Goal: Find specific page/section: Find specific page/section

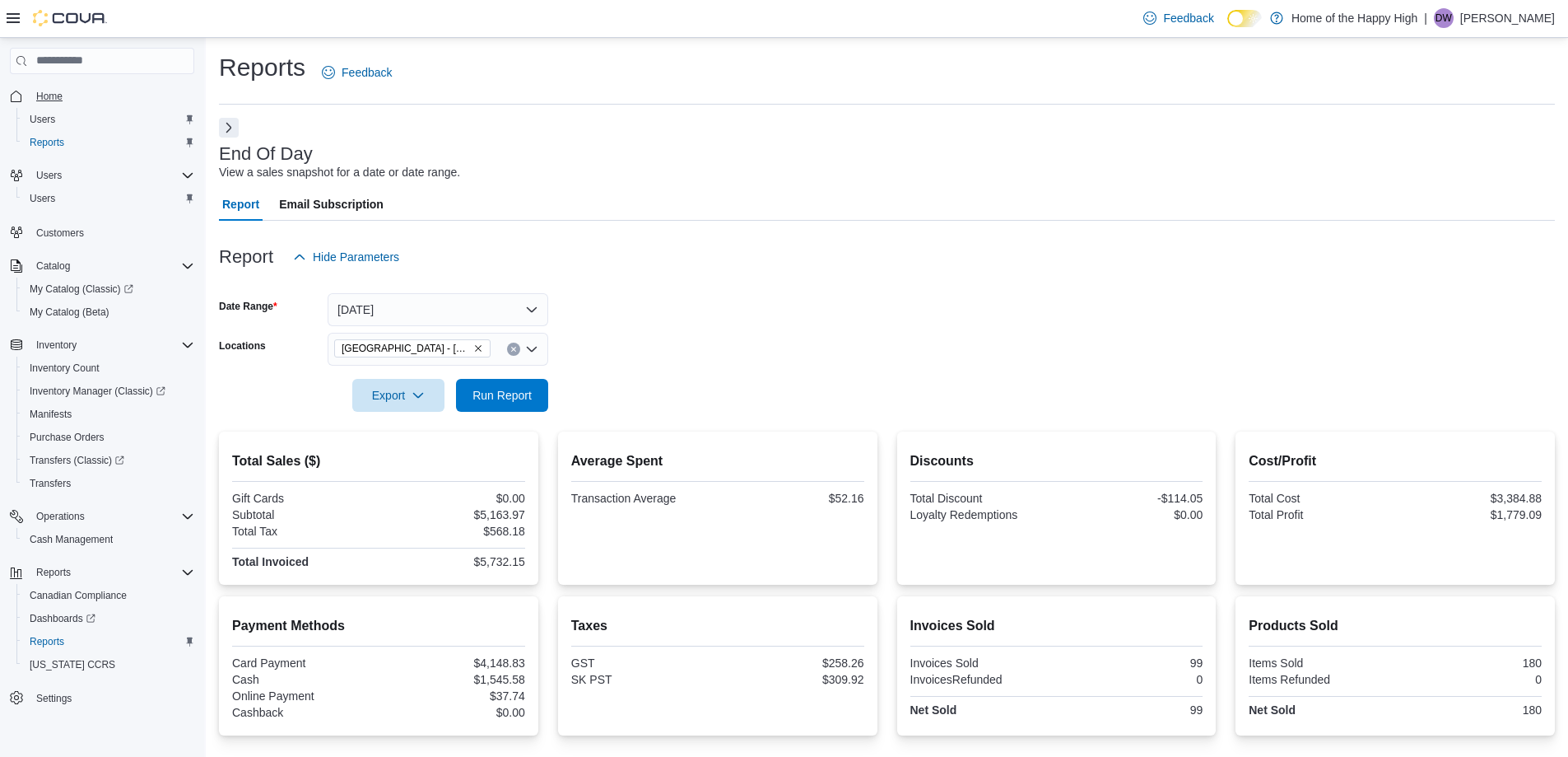
scroll to position [184, 0]
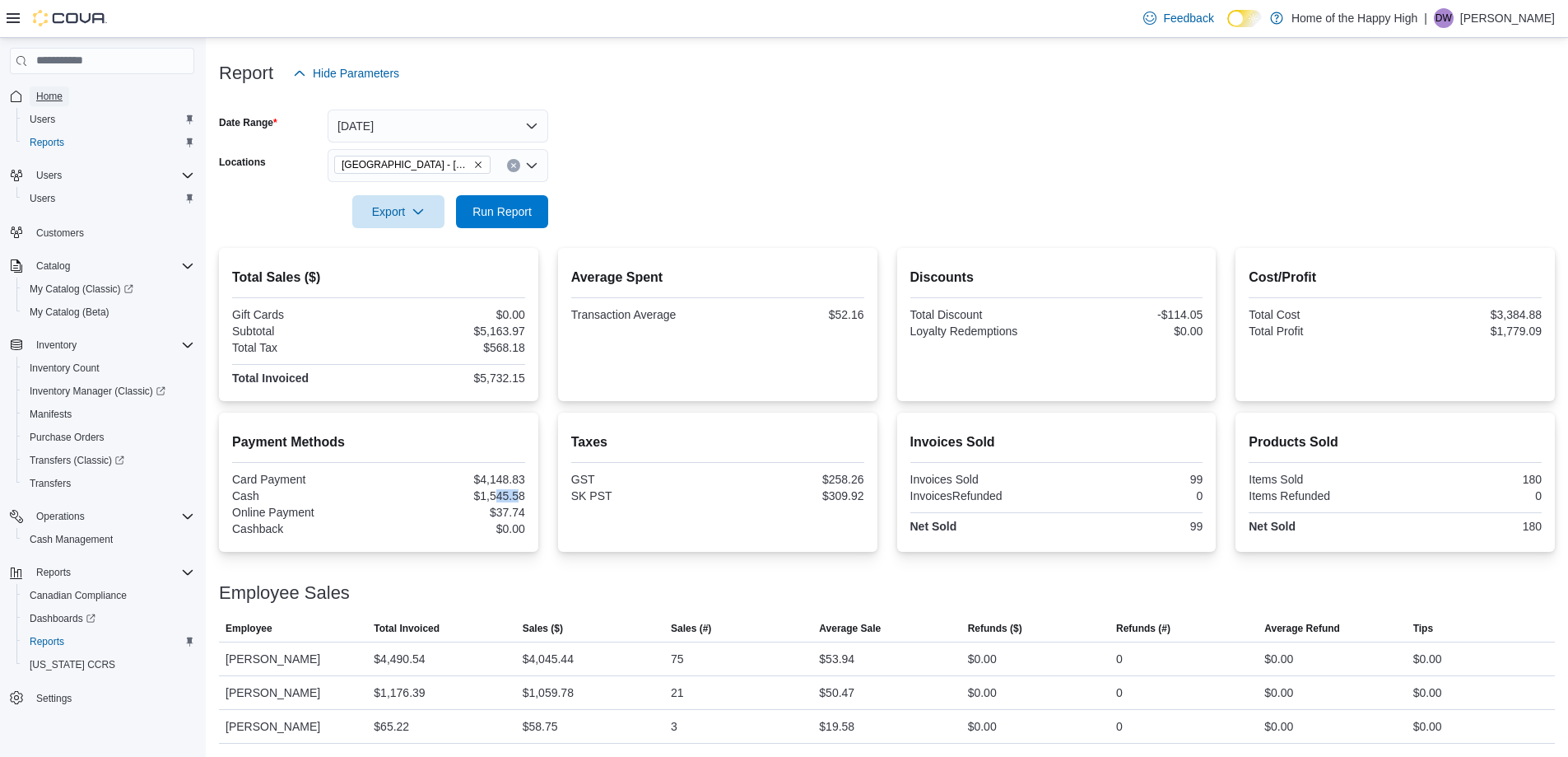
click at [56, 88] on span "Home" at bounding box center [49, 96] width 26 height 20
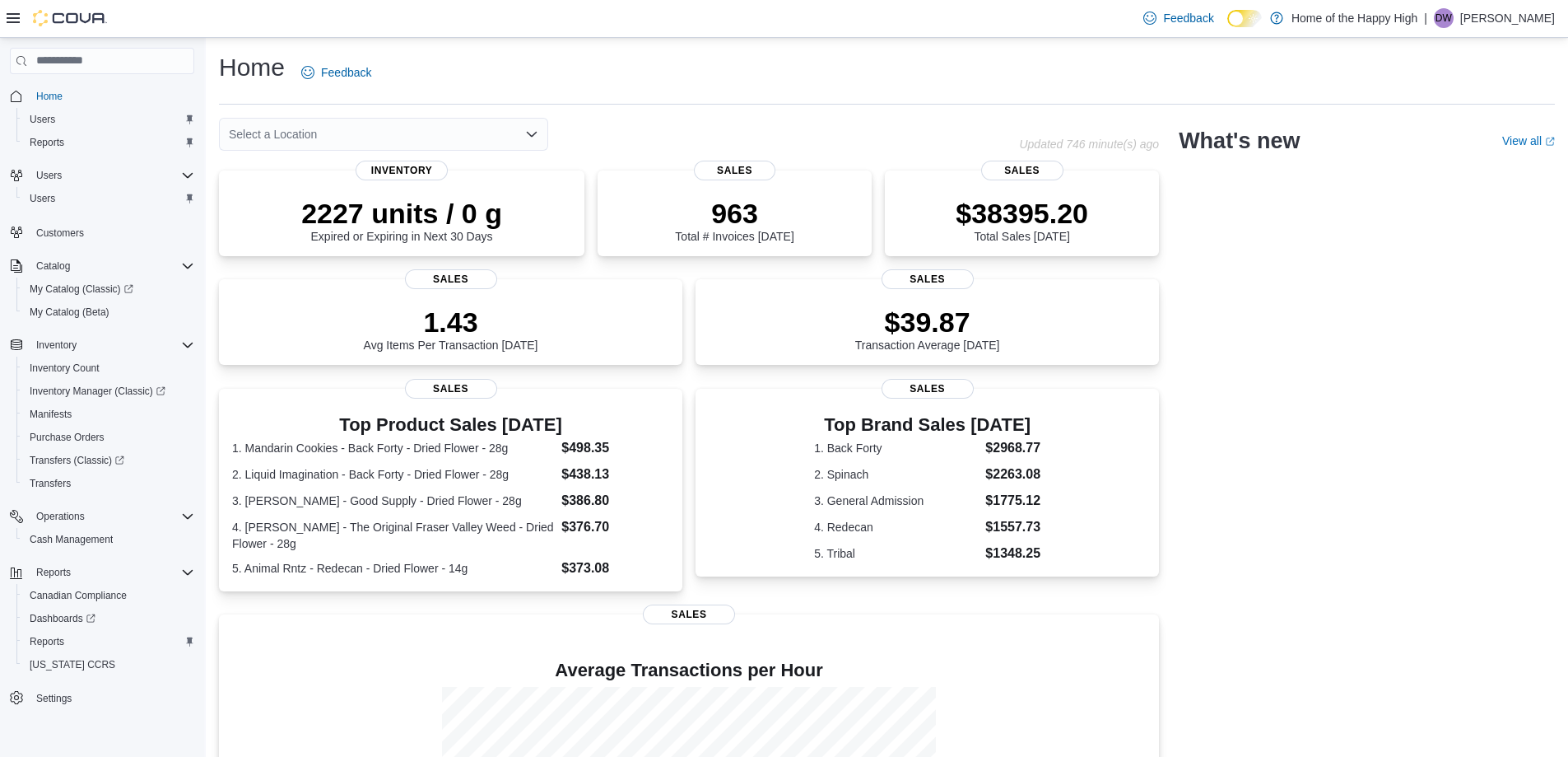
click at [1519, 26] on p "David Wegner" at bounding box center [1507, 18] width 95 height 20
click at [1442, 163] on span "Sign Out" at bounding box center [1449, 160] width 44 height 16
